Goal: Information Seeking & Learning: Learn about a topic

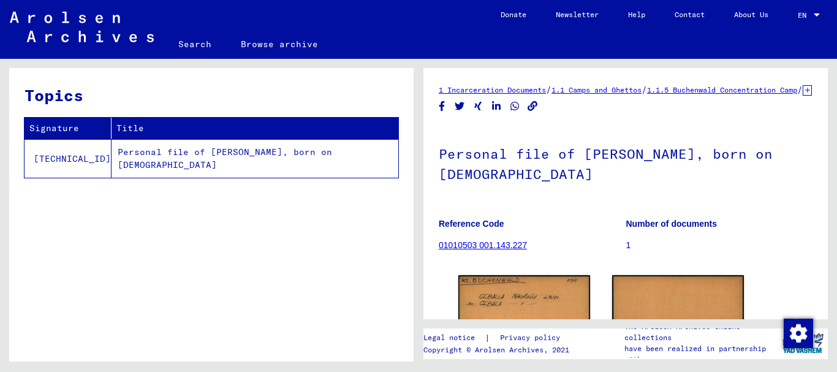
click at [270, 157] on td "Personal file of [PERSON_NAME], born on [DEMOGRAPHIC_DATA]" at bounding box center [254, 158] width 287 height 39
click at [478, 89] on link "1 Incarceration Documents" at bounding box center [492, 89] width 107 height 9
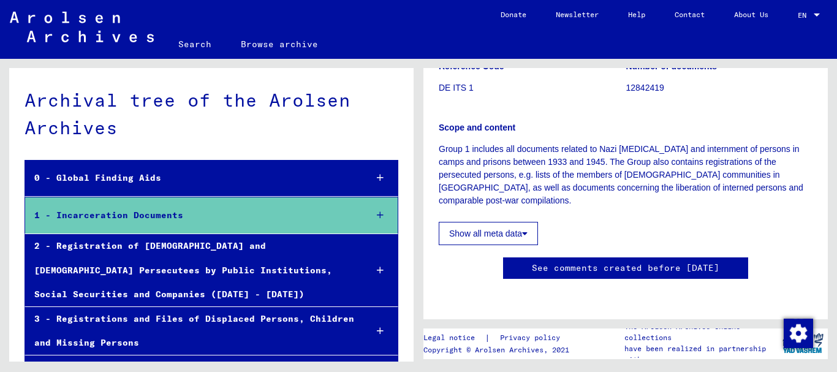
scroll to position [576, 0]
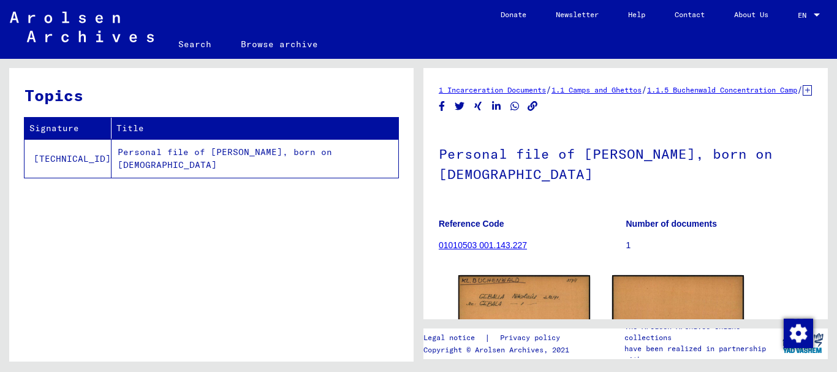
click at [718, 91] on link "1.1.5 Buchenwald Concentration Camp" at bounding box center [722, 89] width 150 height 9
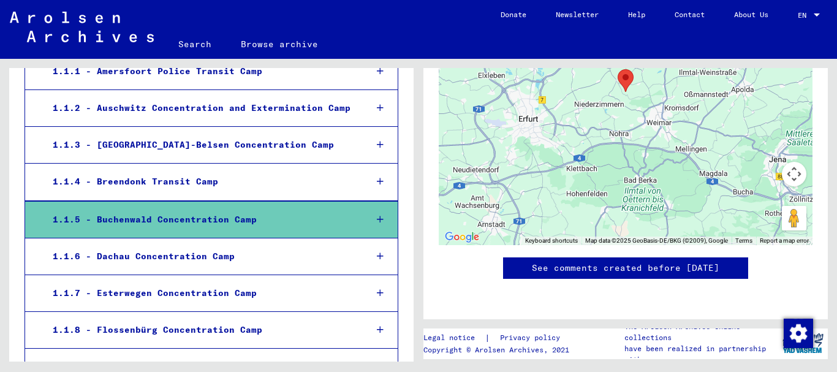
scroll to position [1414, 0]
